Goal: Navigation & Orientation: Find specific page/section

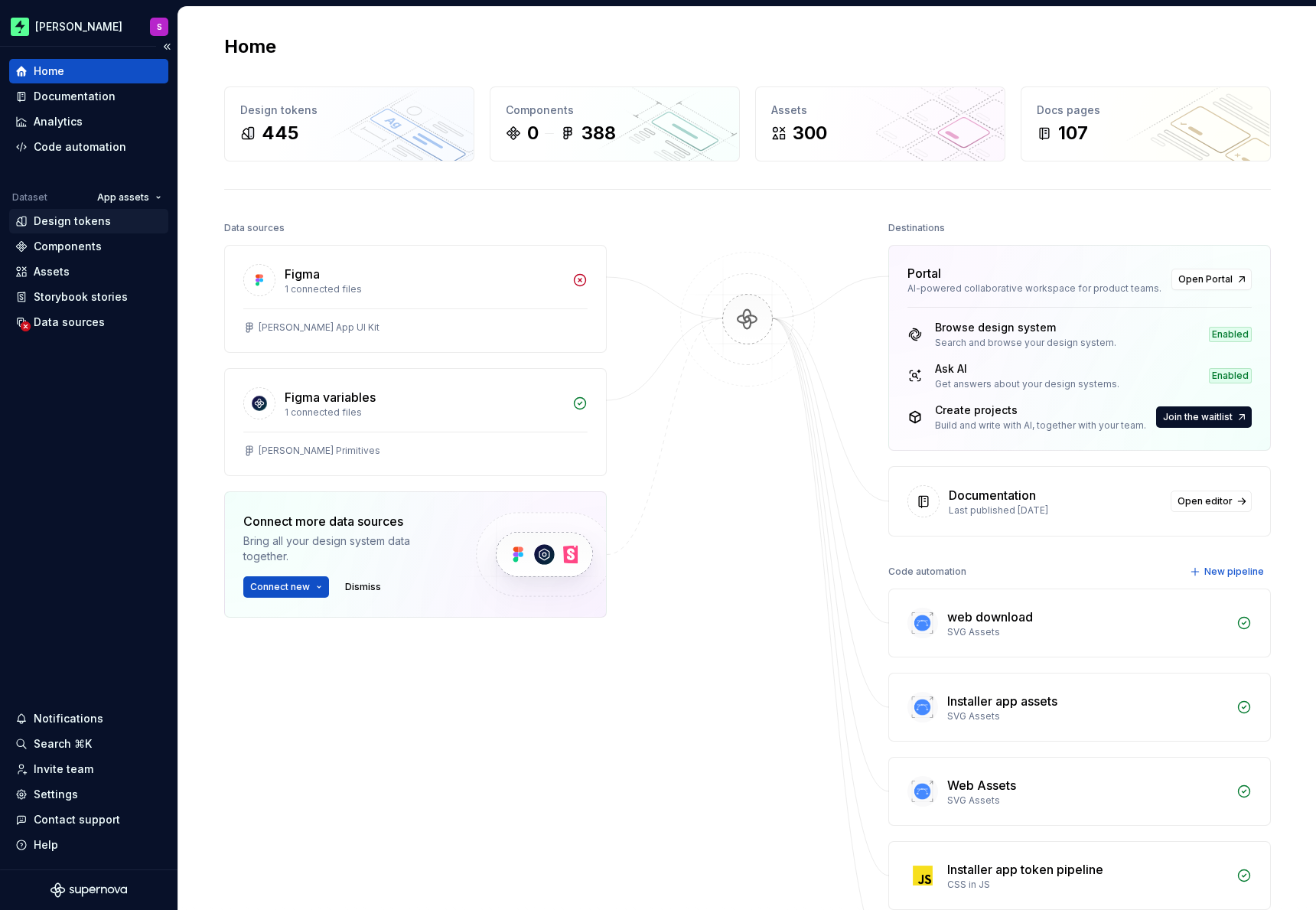
click at [86, 216] on div "Design tokens" at bounding box center [72, 222] width 78 height 16
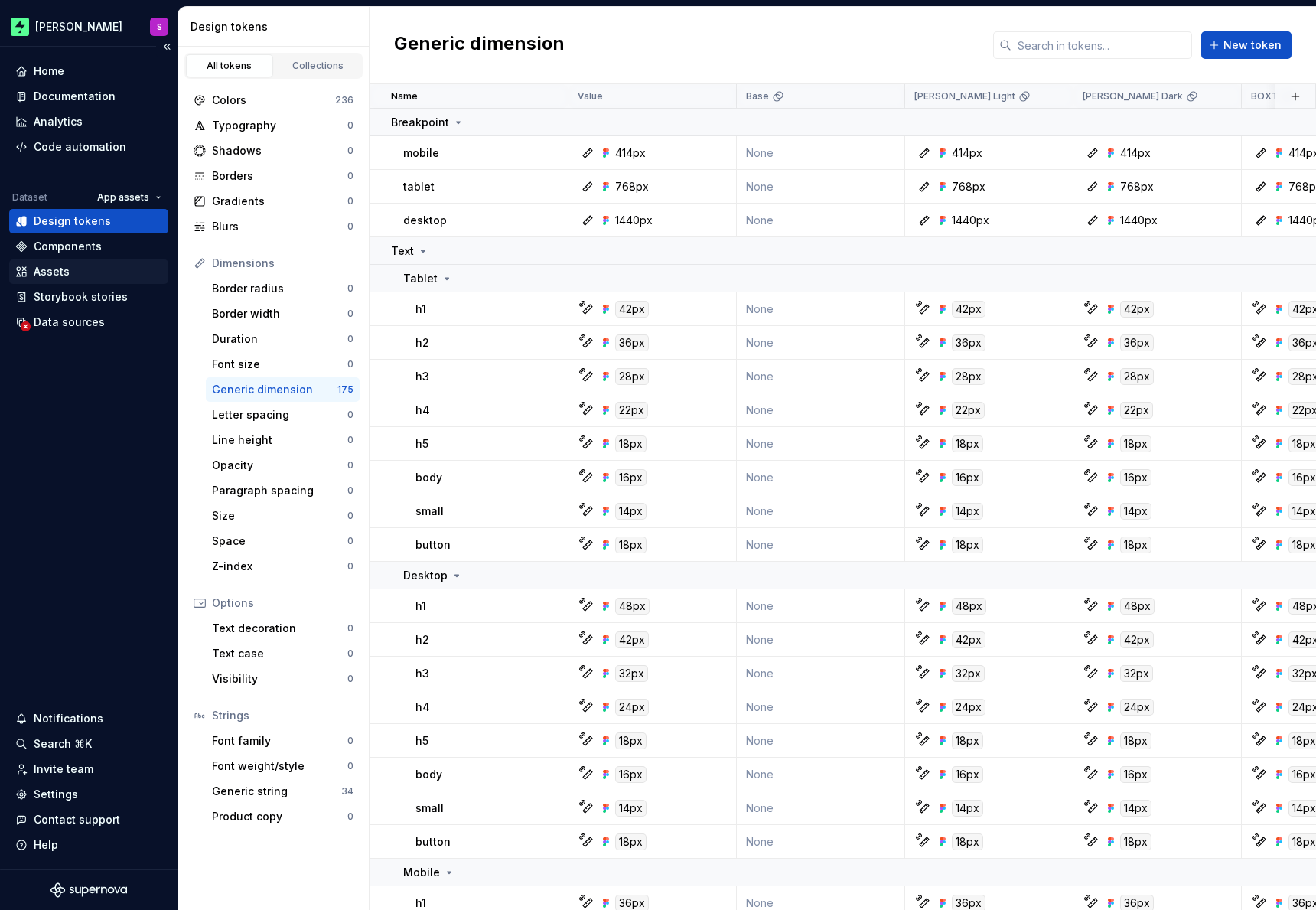
click at [87, 261] on div "Assets" at bounding box center [89, 272] width 160 height 24
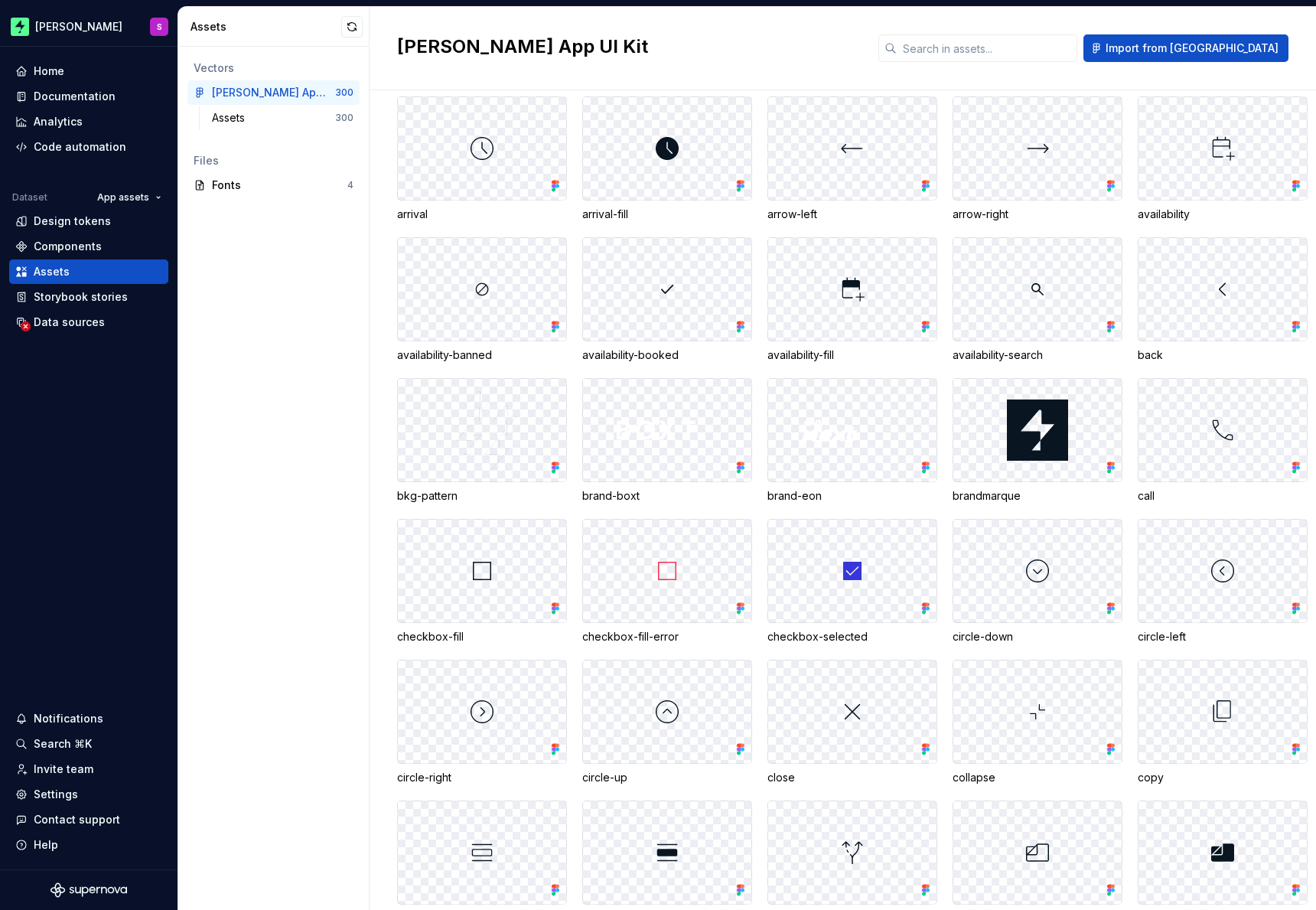
scroll to position [4628, 0]
